Goal: Transaction & Acquisition: Download file/media

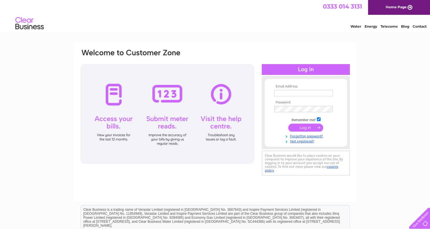
type input "[EMAIL_ADDRESS][DOMAIN_NAME]"
click at [247, 144] on div at bounding box center [167, 114] width 174 height 100
click at [305, 127] on input "submit" at bounding box center [305, 127] width 35 height 8
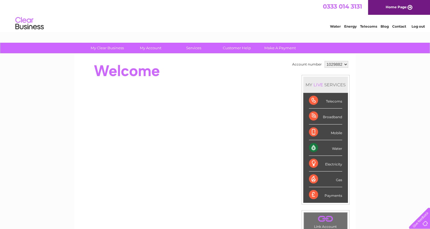
click at [331, 163] on div "Electricity" at bounding box center [325, 164] width 33 height 16
click at [313, 163] on div "Electricity" at bounding box center [325, 164] width 33 height 16
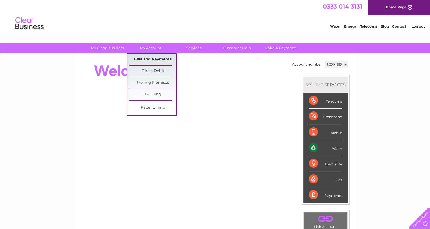
click at [158, 59] on link "Bills and Payments" at bounding box center [152, 59] width 47 height 11
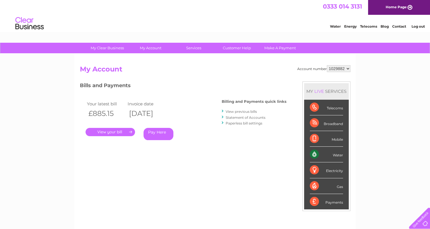
click at [124, 134] on link "." at bounding box center [110, 132] width 49 height 8
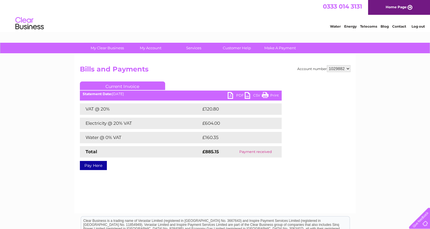
click at [231, 94] on link "PDF" at bounding box center [236, 96] width 17 height 8
click at [349, 68] on select "1029882" at bounding box center [339, 68] width 24 height 7
click at [343, 69] on select "1029882" at bounding box center [339, 68] width 24 height 7
